Goal: Find specific page/section: Find specific page/section

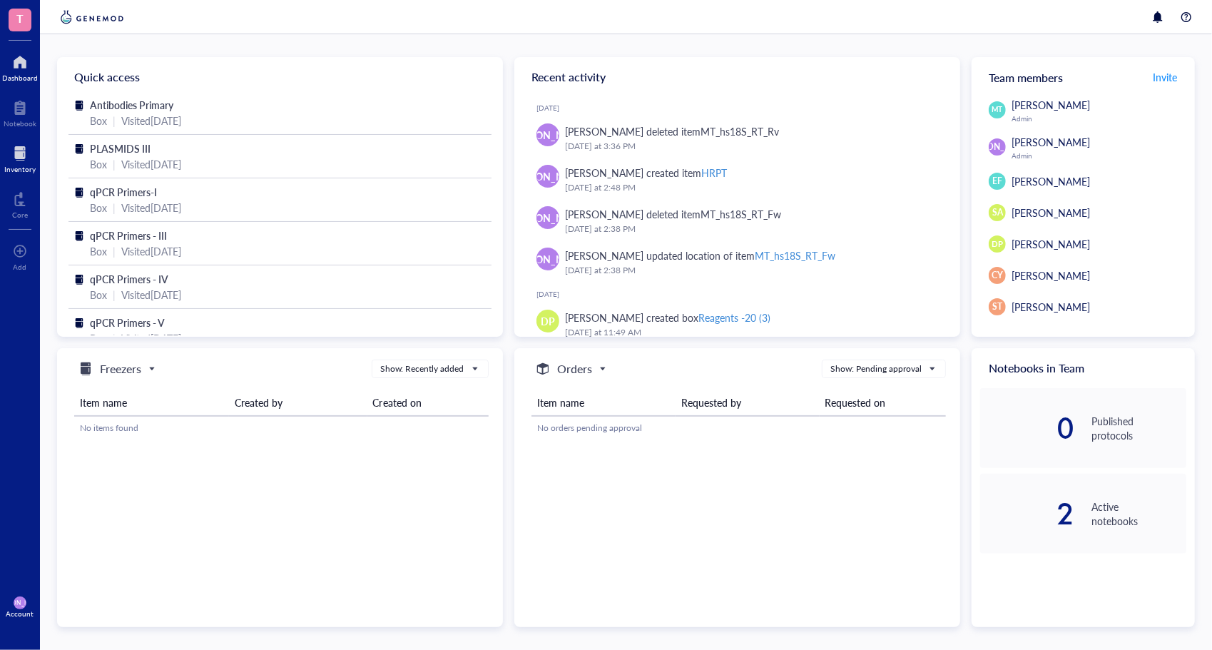
click at [23, 155] on div at bounding box center [19, 153] width 31 height 23
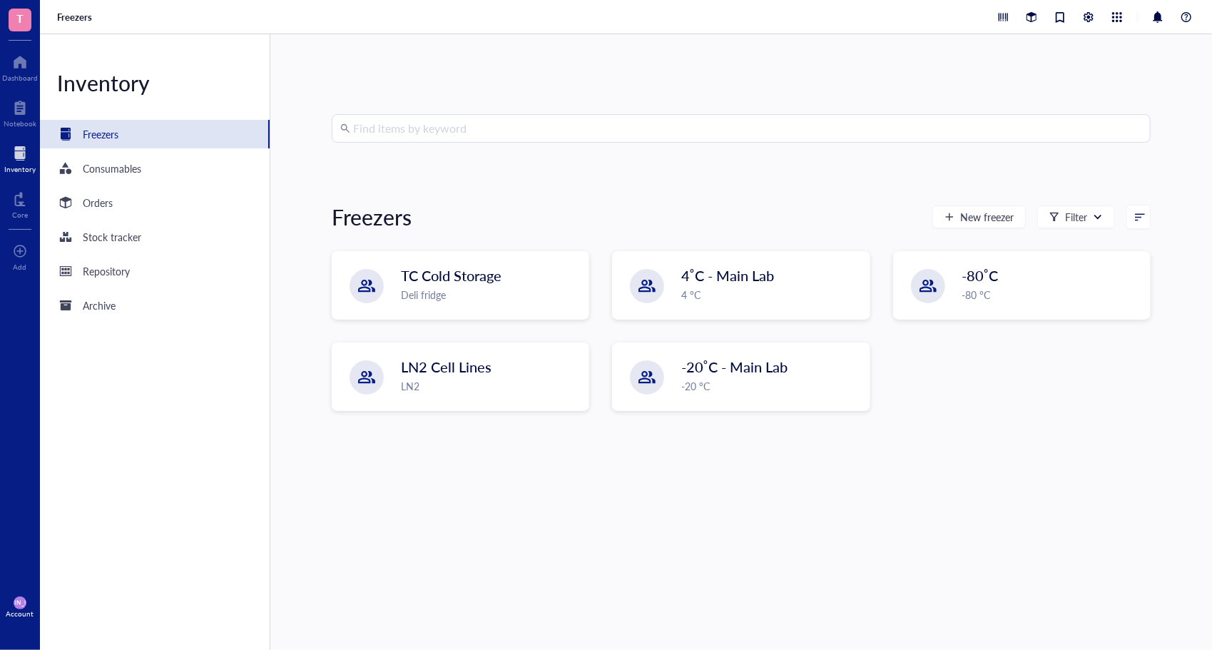
click at [395, 150] on div "Find items by keyword Freezers New freezer Filter TC Cold Storage Deli fridge 4…" at bounding box center [741, 342] width 819 height 456
click at [405, 139] on input "search" at bounding box center [747, 128] width 789 height 27
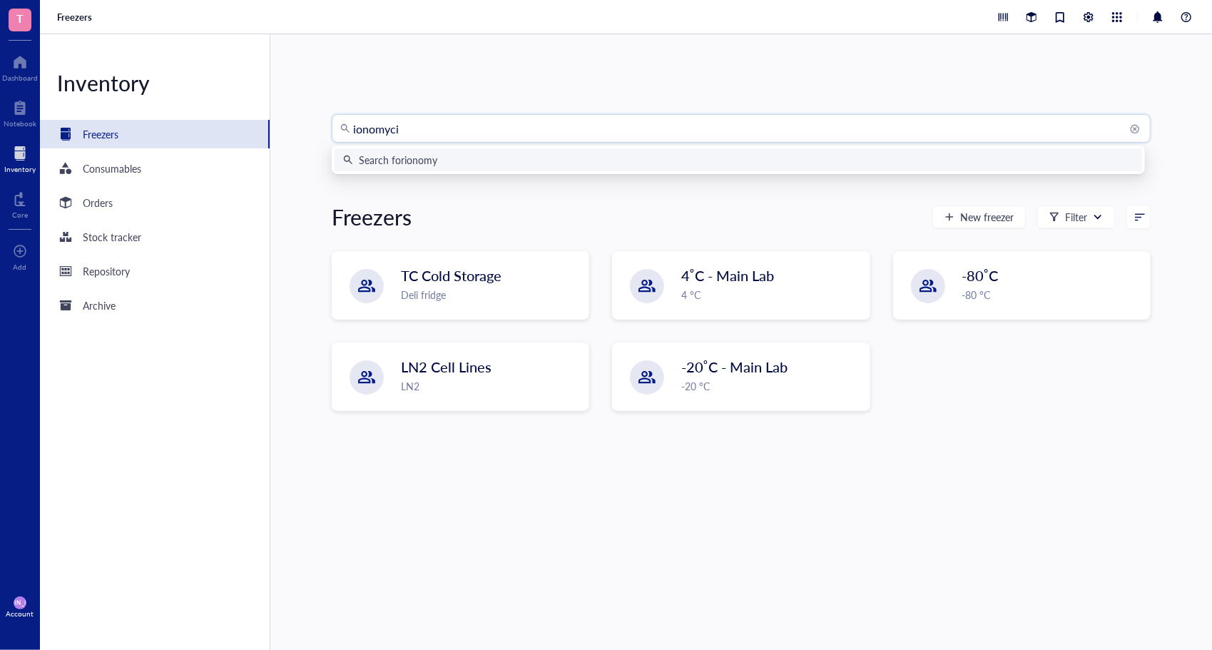
type input "ionomycin"
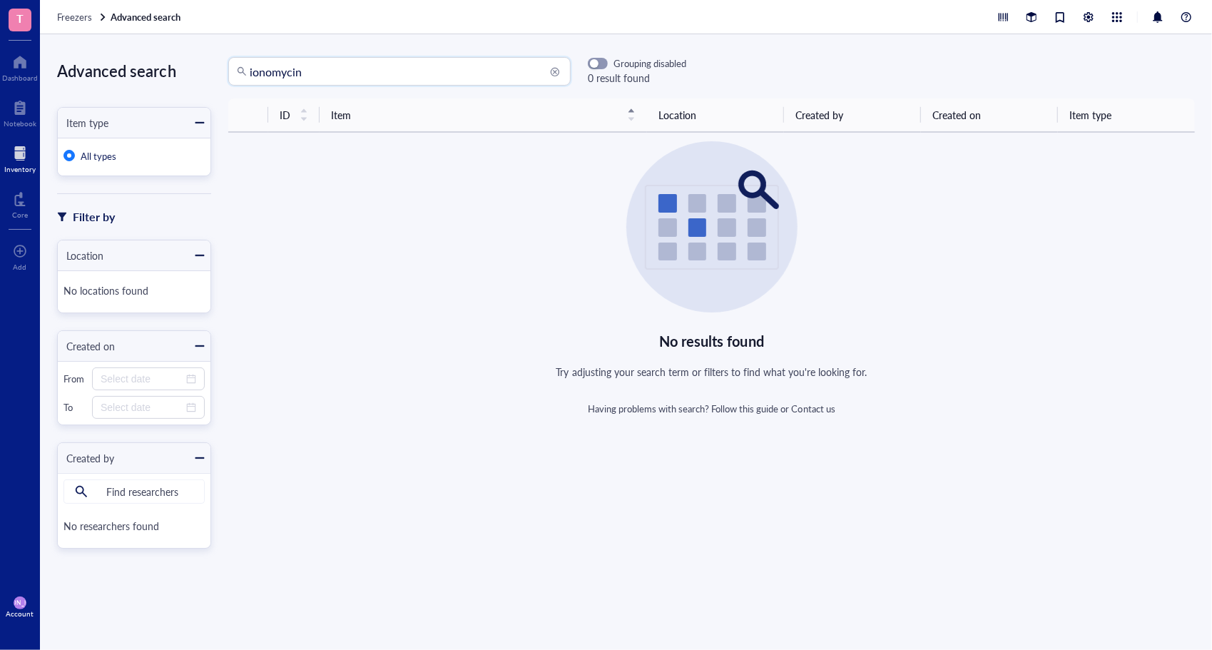
drag, startPoint x: 335, startPoint y: 81, endPoint x: 114, endPoint y: 83, distance: 221.1
click at [114, 83] on div "Advanced search Item type All types Filter by Location No locations found Creat…" at bounding box center [626, 341] width 1172 height 615
type input "ionomycin"
